Goal: Book appointment/travel/reservation

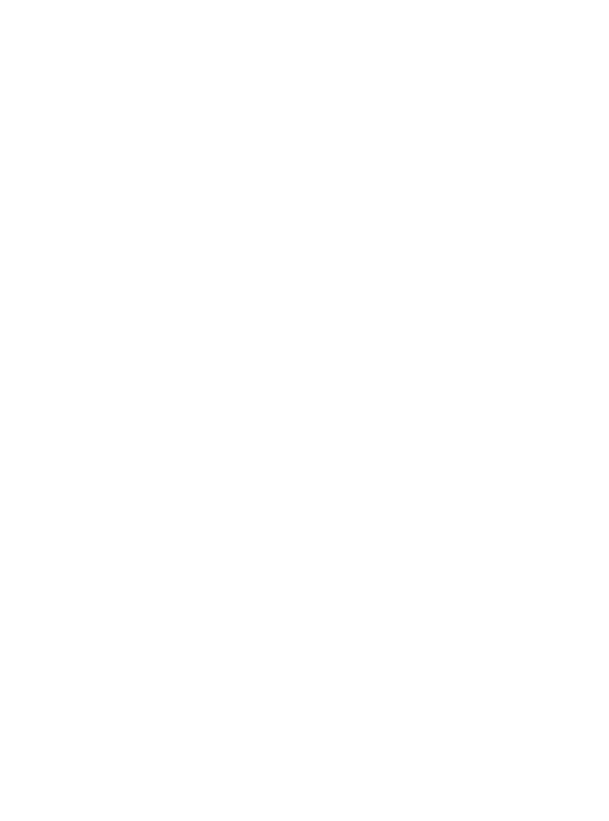
click at [58, 618] on div "Anreise" at bounding box center [58, 605] width 79 height 26
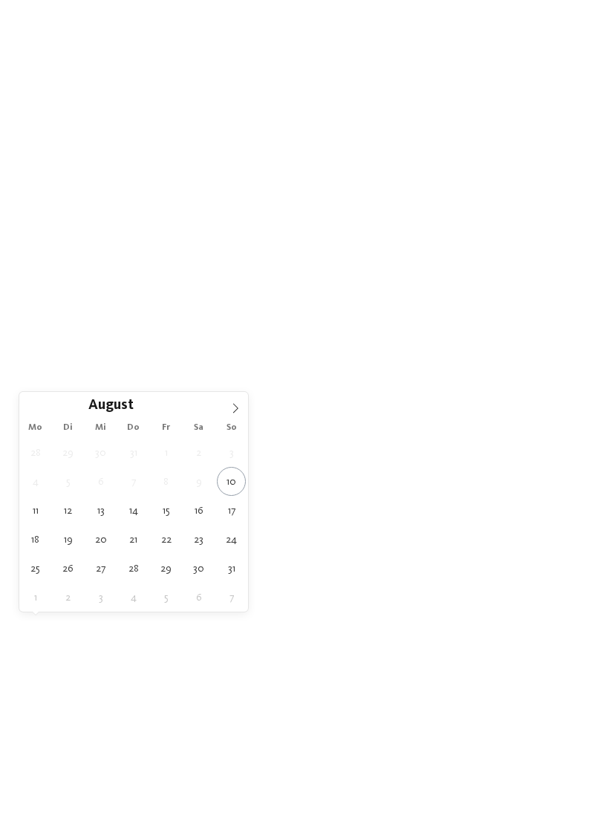
click at [230, 412] on icon at bounding box center [235, 408] width 10 height 10
click at [233, 414] on icon at bounding box center [235, 408] width 10 height 10
type div "04.10.2025"
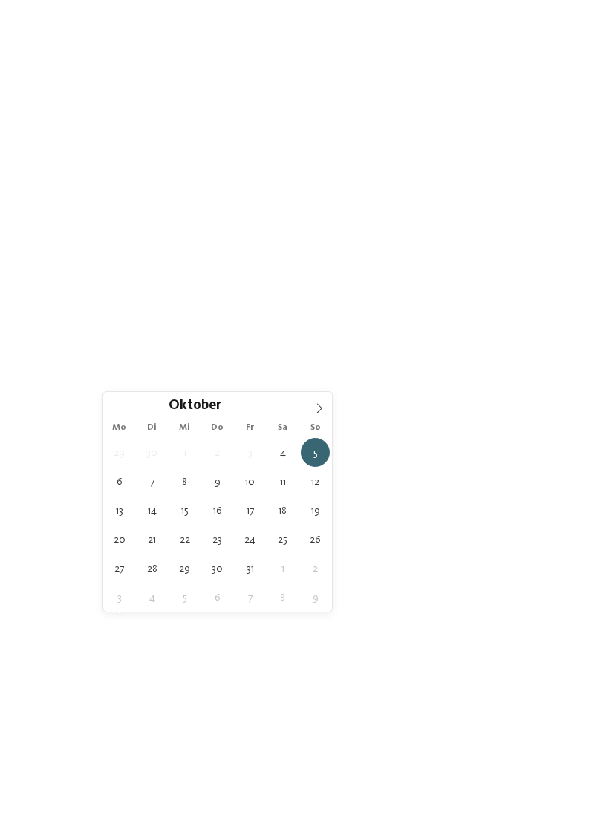
type div "11.10.2025"
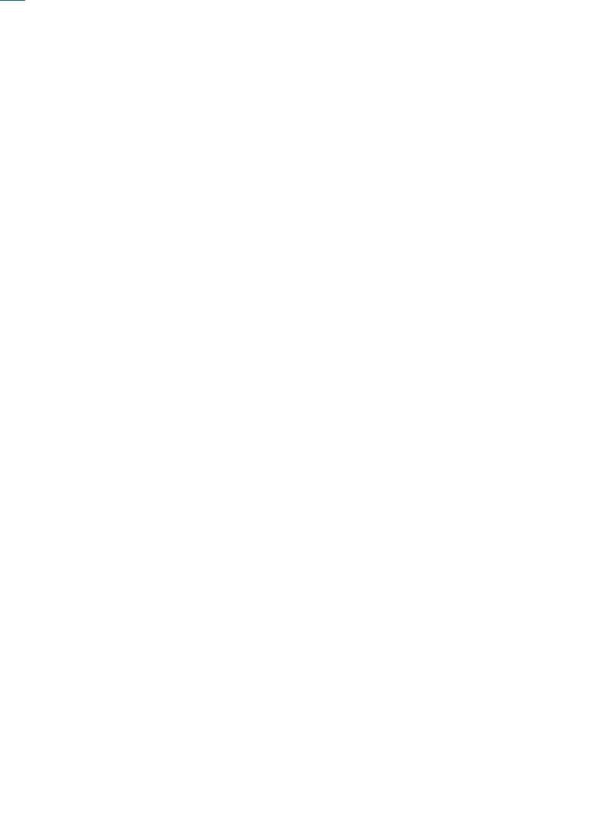
scroll to position [223, 0]
click at [544, 395] on link "Hotel finden" at bounding box center [549, 382] width 79 height 26
click at [383, 353] on div "Falkys Familienwochen -15%" at bounding box center [445, 391] width 267 height 151
click at [393, 359] on div "Falkys Familienwochen -15%" at bounding box center [445, 391] width 267 height 151
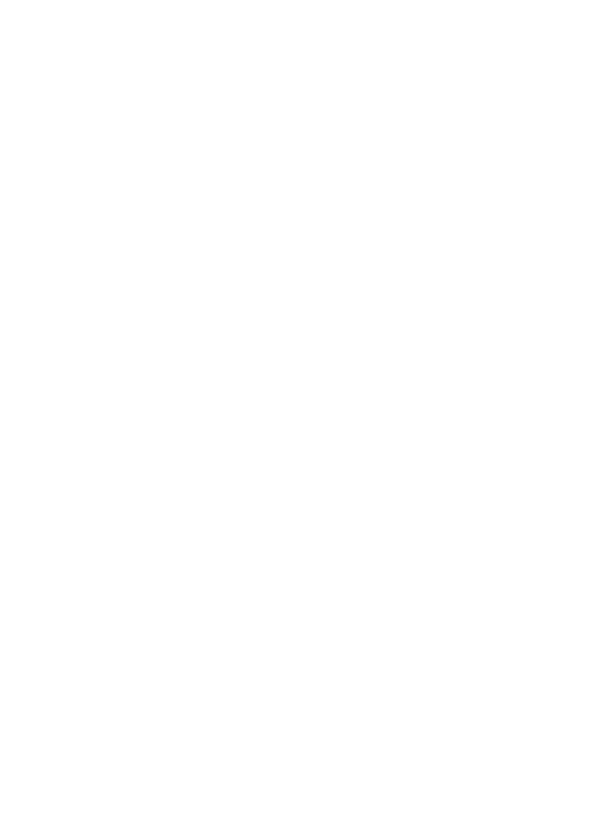
click at [336, 746] on link "weiterlesen" at bounding box center [363, 751] width 72 height 11
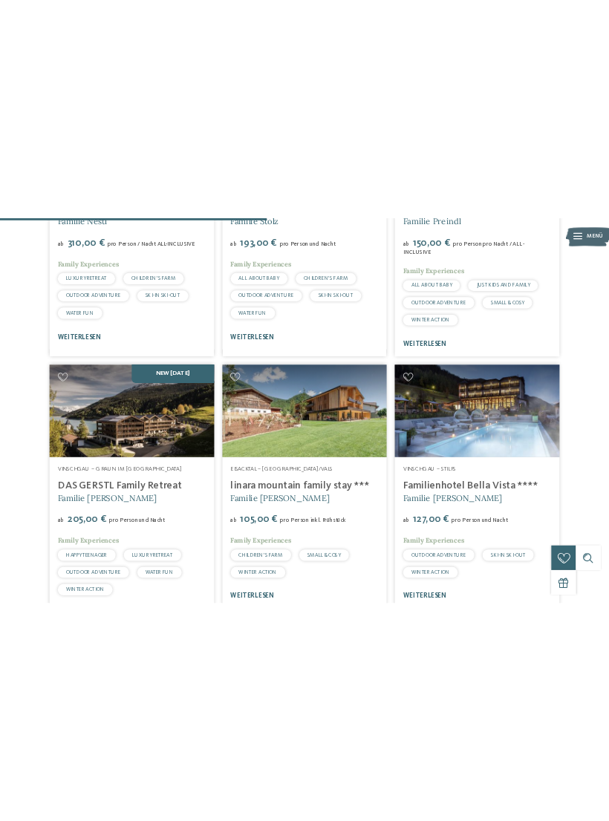
scroll to position [2354, 0]
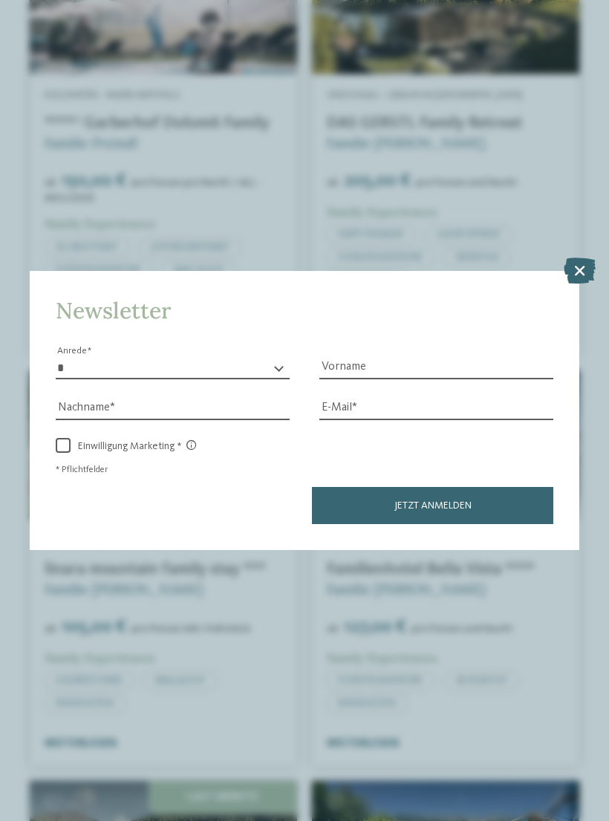
click at [580, 257] on icon at bounding box center [580, 270] width 32 height 26
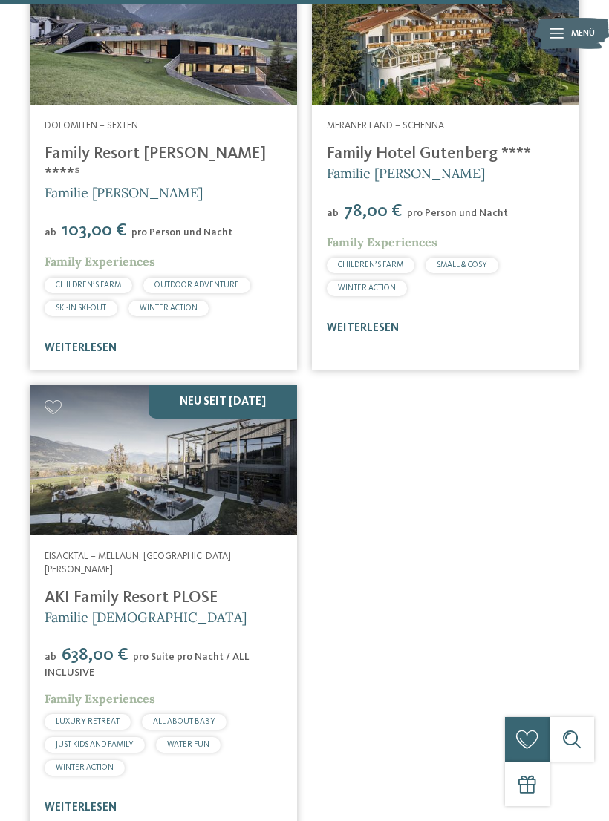
scroll to position [4554, 0]
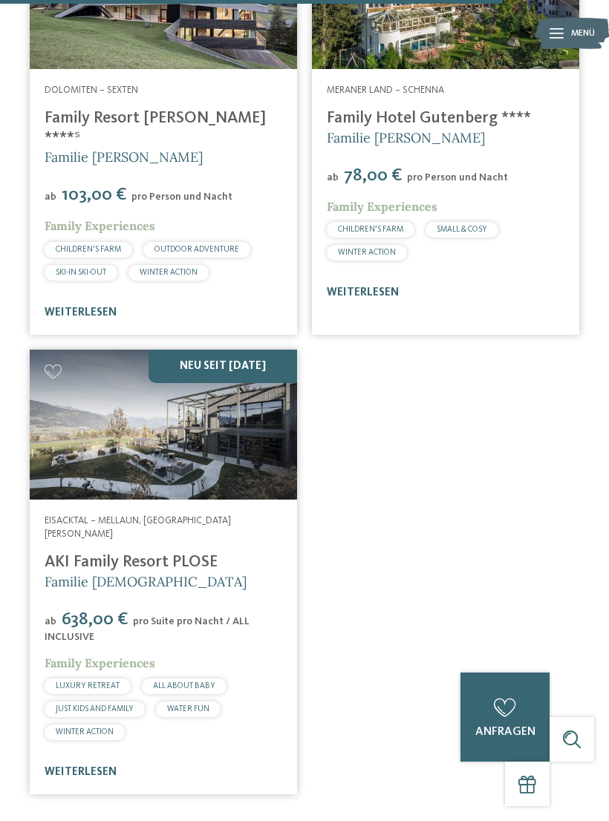
click at [76, 376] on div "NEU seit November 2024" at bounding box center [163, 425] width 267 height 151
click at [80, 375] on div "NEU seit November 2024" at bounding box center [163, 425] width 267 height 151
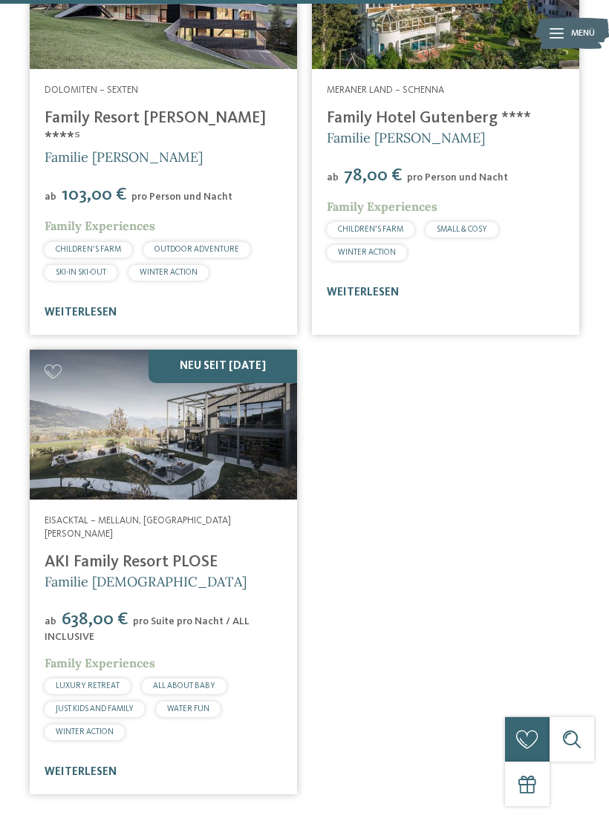
click at [65, 672] on div "Eisacktal – Mellaun, St. Andrä Brixen AKI Family Resort PLOSE Familie Sanoner a…" at bounding box center [163, 647] width 267 height 295
click at [68, 767] on link "weiterlesen" at bounding box center [81, 772] width 72 height 11
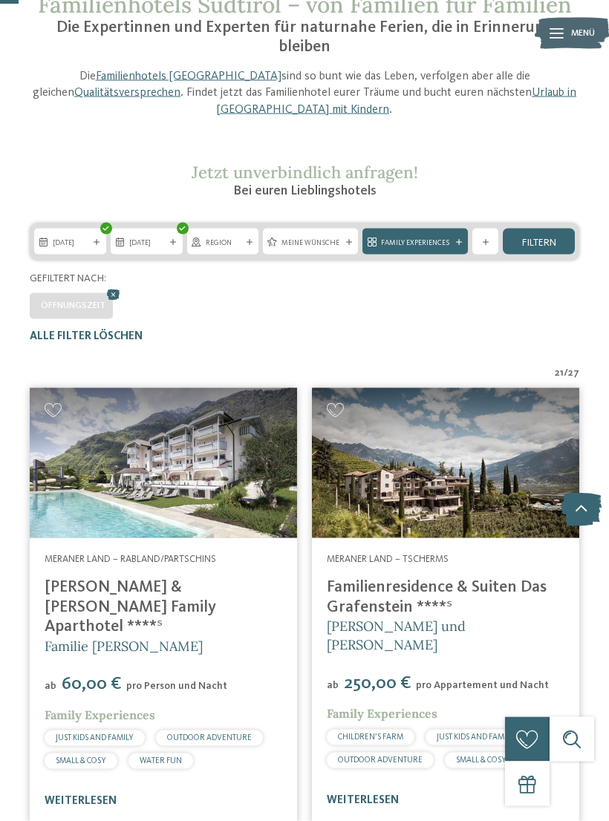
scroll to position [0, 0]
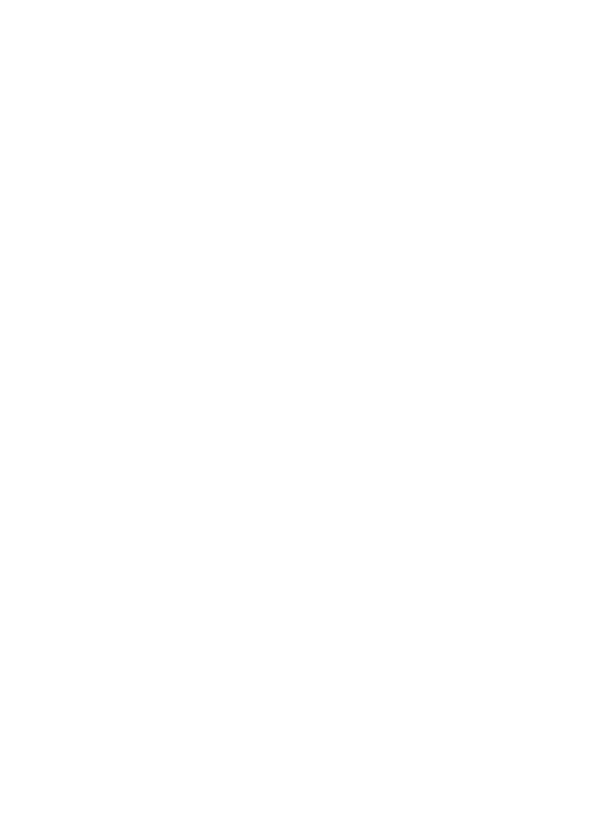
scroll to position [1518, 0]
click at [30, 411] on icon at bounding box center [30, 408] width 41 height 33
click at [366, 465] on link "jetzt anfragen" at bounding box center [384, 469] width 123 height 30
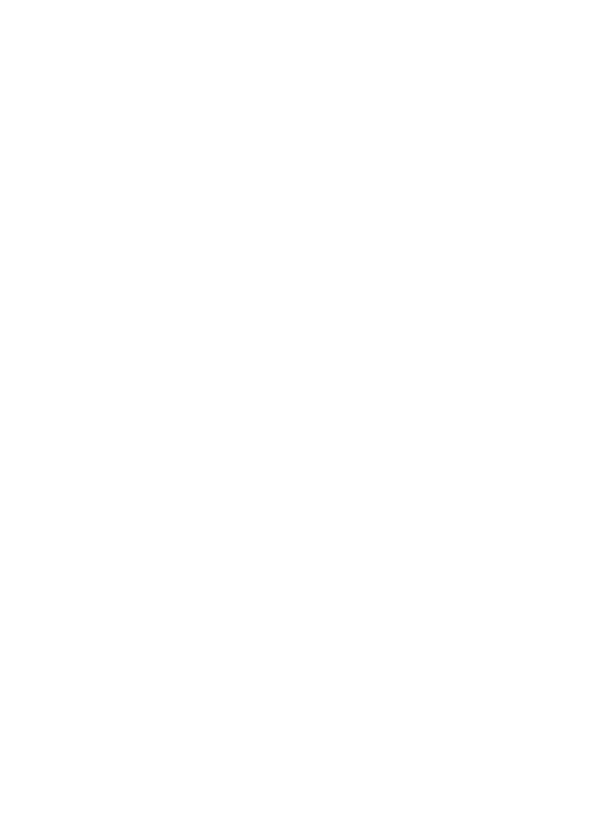
click at [488, 231] on icon at bounding box center [491, 230] width 10 height 10
type input "**********"
click at [368, 626] on span at bounding box center [365, 637] width 22 height 22
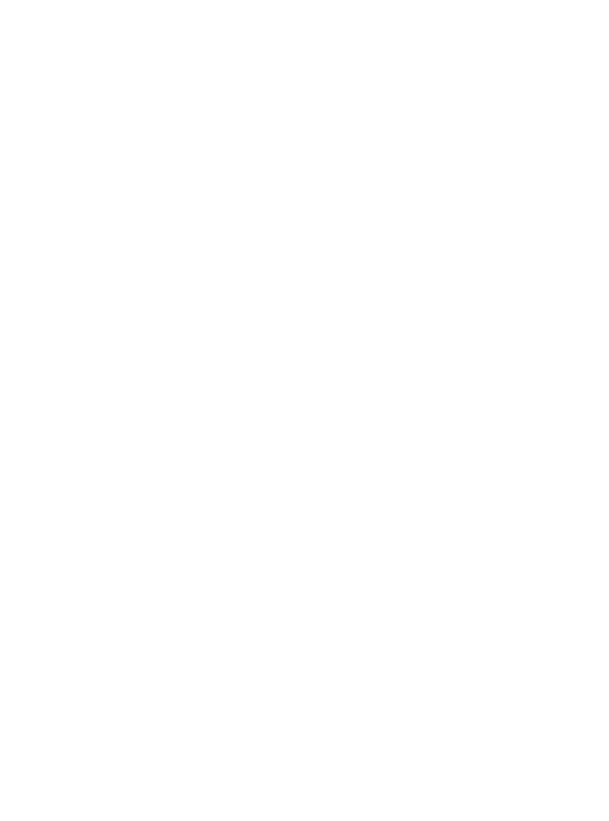
type input "*"
click at [364, 626] on span at bounding box center [365, 637] width 22 height 22
click at [520, 626] on span at bounding box center [523, 637] width 22 height 22
click at [546, 626] on span at bounding box center [549, 637] width 22 height 22
click at [520, 626] on span at bounding box center [523, 637] width 22 height 22
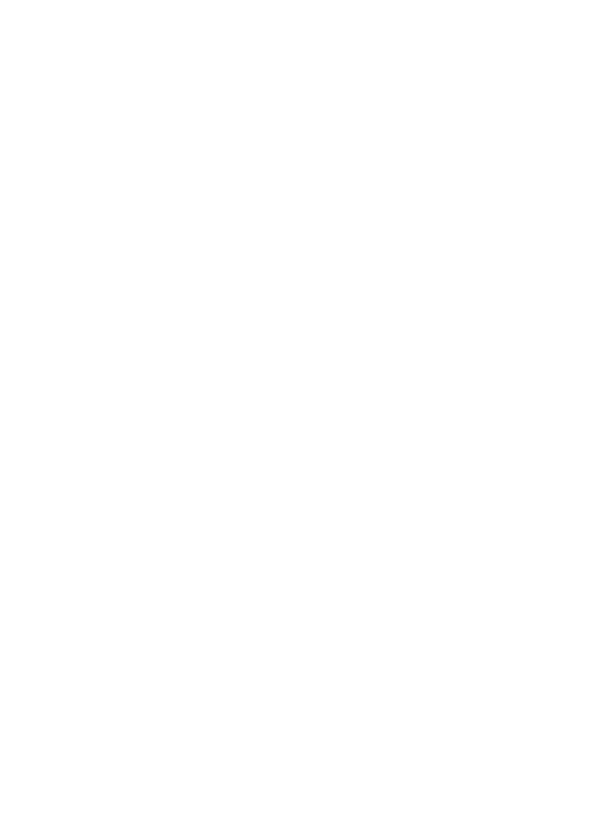
type input "*"
click at [368, 630] on span at bounding box center [365, 637] width 22 height 22
type input "*"
click at [516, 626] on span at bounding box center [523, 637] width 22 height 22
type input "*"
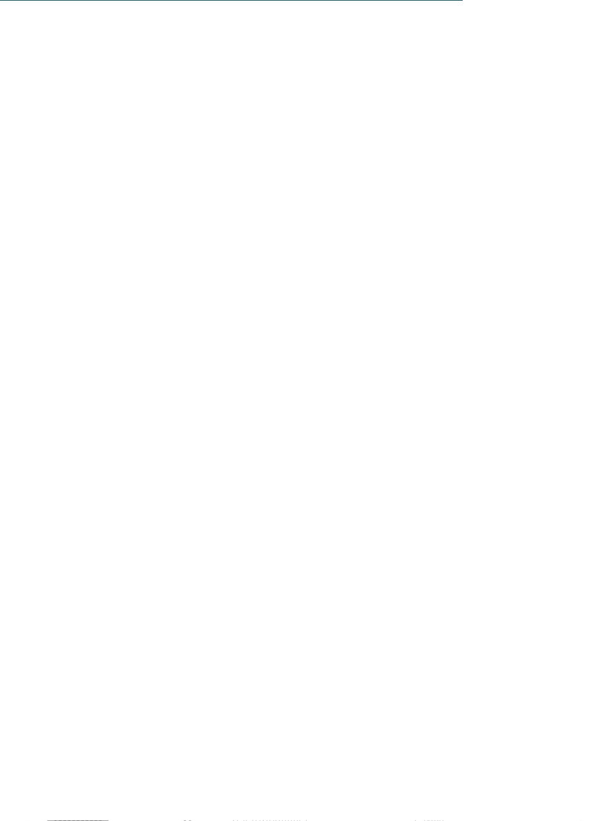
scroll to position [4124, 0]
click at [105, 347] on select "**********" at bounding box center [122, 354] width 154 height 25
select select "*"
click at [445, 397] on select "* * * * * * * * * * * ** ** ** ** ** ** ** **" at bounding box center [488, 407] width 154 height 25
select select "*"
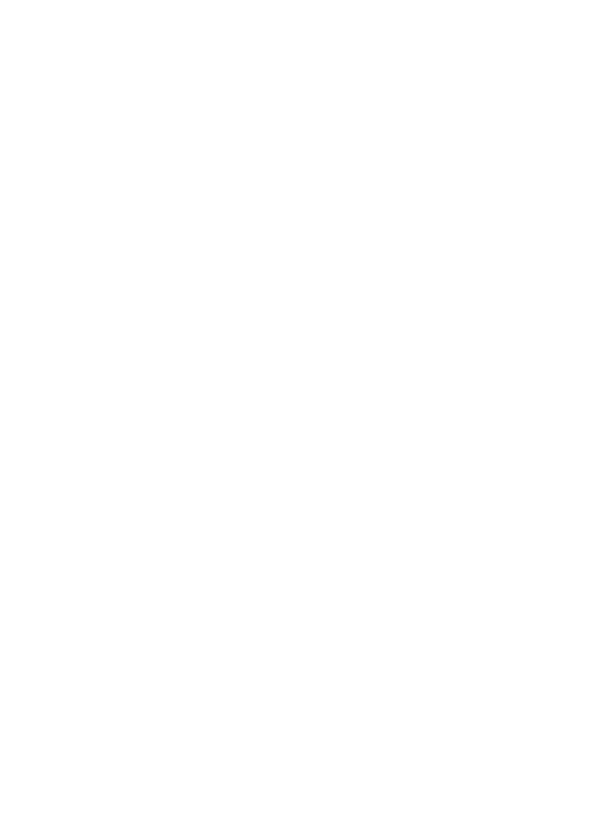
click at [436, 456] on select "* * * * * * * * * * * ** ** ** ** ** ** ** **" at bounding box center [488, 460] width 154 height 25
select select "*"
click at [573, 257] on icon at bounding box center [580, 270] width 32 height 26
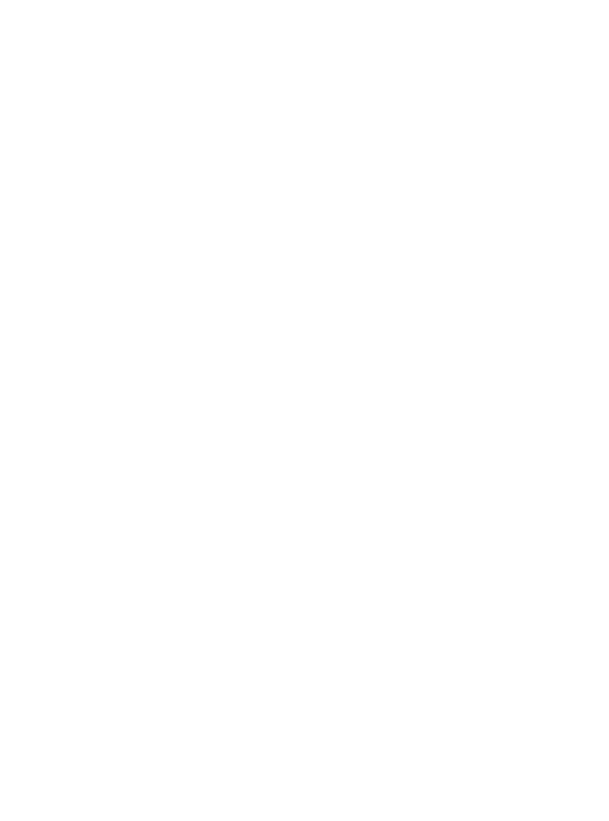
click at [92, 682] on span "[DOMAIN_NAME][URL]" at bounding box center [108, 678] width 112 height 11
click at [462, 374] on img at bounding box center [492, 398] width 173 height 129
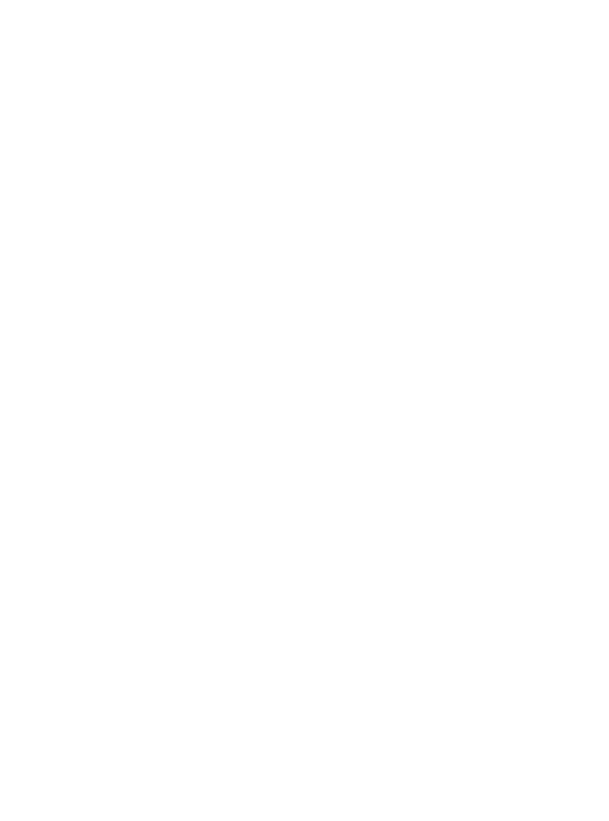
click at [76, 643] on span "www.aki-plose.com" at bounding box center [95, 648] width 86 height 11
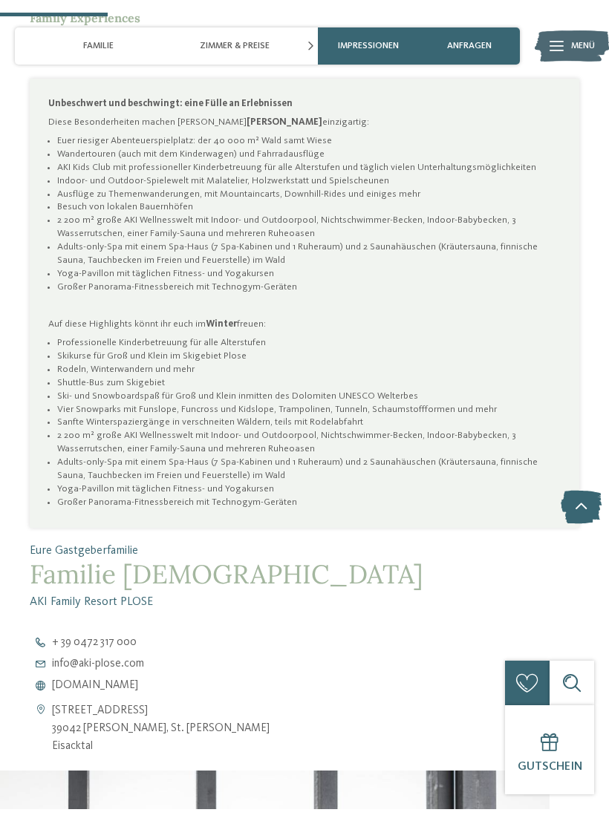
scroll to position [888, 0]
